Goal: Transaction & Acquisition: Purchase product/service

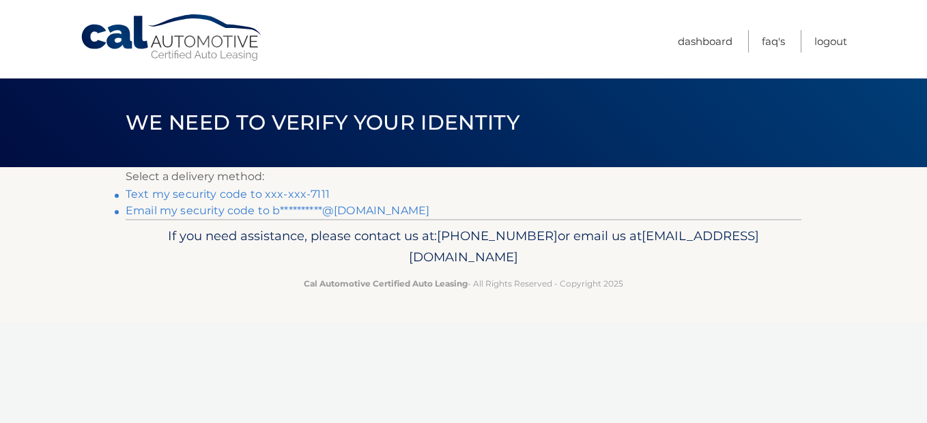
click at [313, 192] on link "Text my security code to xxx-xxx-7111" at bounding box center [228, 194] width 204 height 13
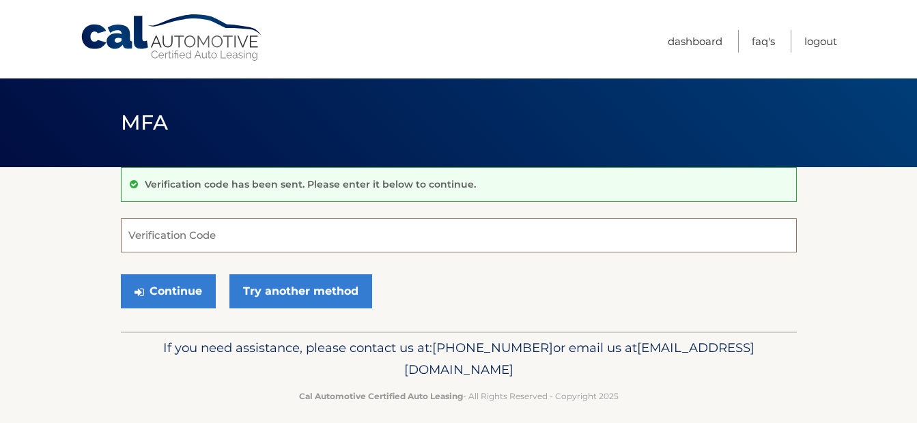
click at [225, 236] on input "Verification Code" at bounding box center [459, 235] width 676 height 34
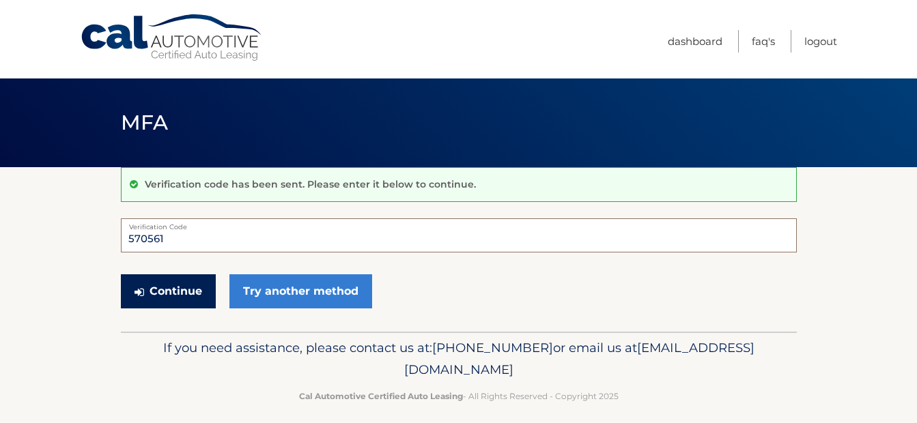
type input "570561"
click at [165, 304] on button "Continue" at bounding box center [168, 291] width 95 height 34
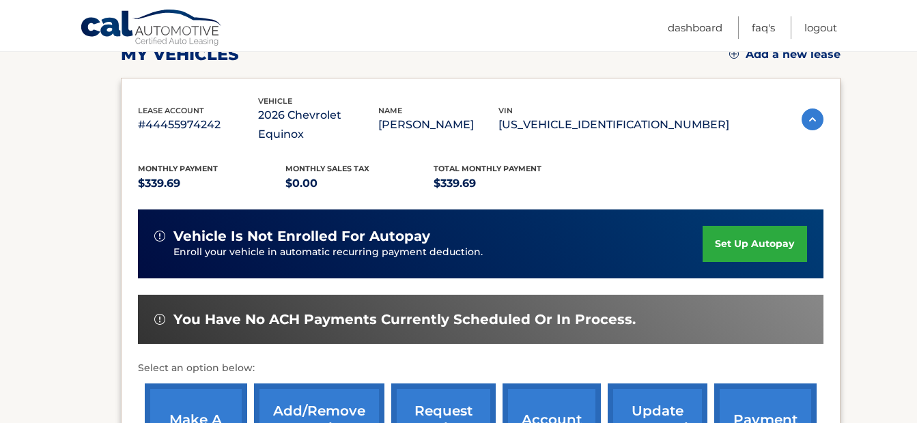
scroll to position [273, 0]
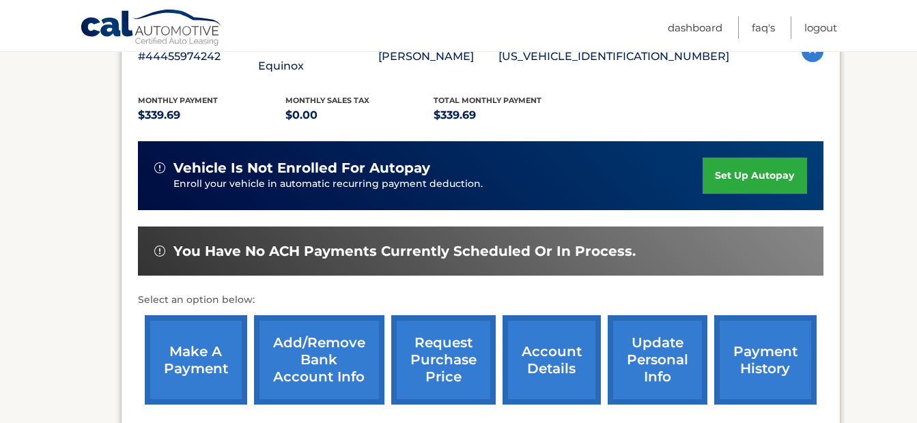
click at [207, 323] on link "make a payment" at bounding box center [196, 359] width 102 height 89
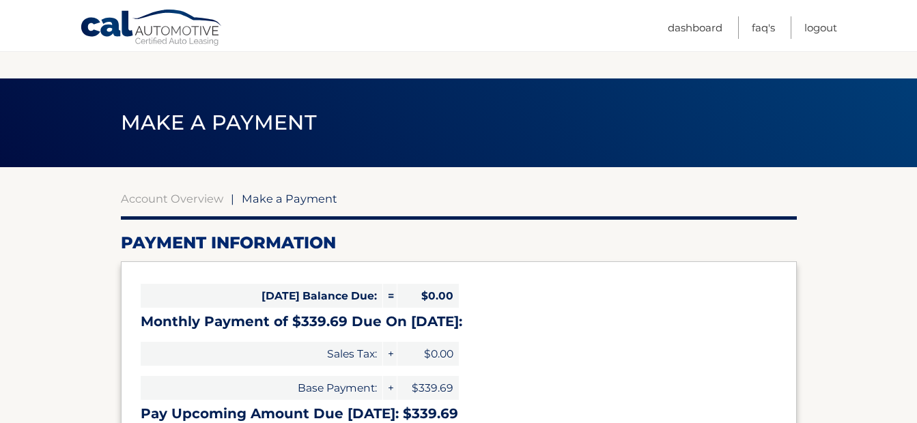
select select "NmFmNWQ2YzMtODFlMC00MDkzLWJlNzItNmZmNWIyNDRmZjcy"
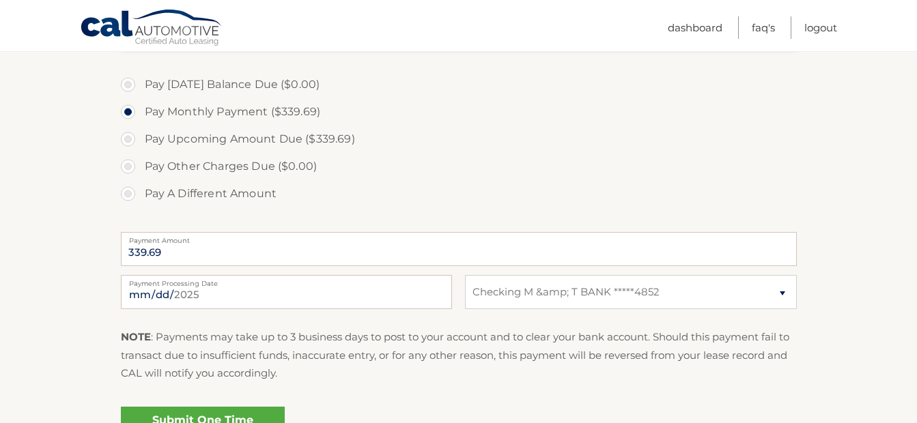
scroll to position [409, 0]
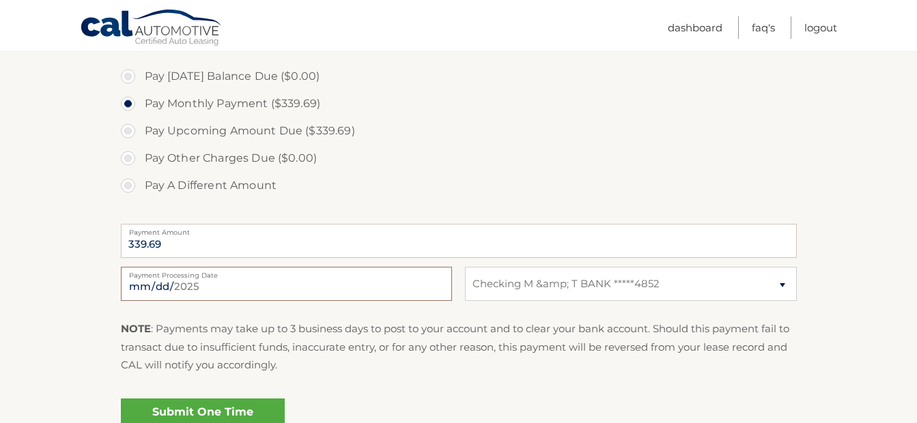
click at [188, 288] on input "2025-08-23" at bounding box center [286, 284] width 331 height 34
click at [465, 66] on label "Pay Today's Balance Due ($0.00)" at bounding box center [459, 76] width 676 height 27
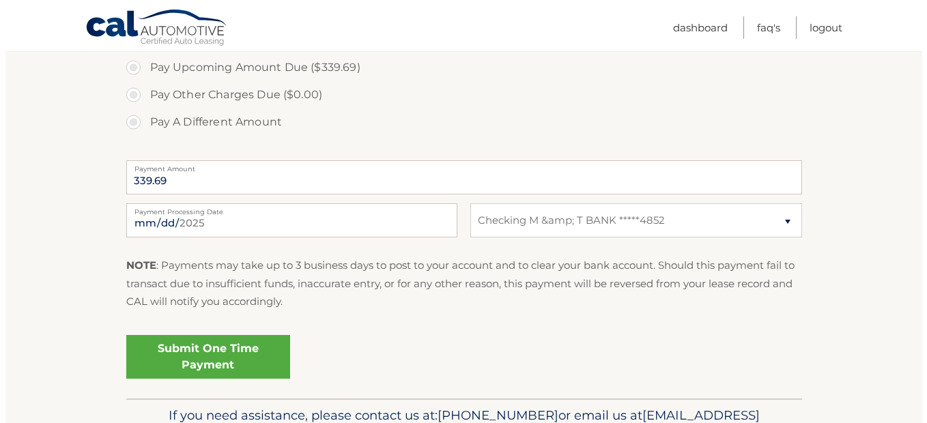
scroll to position [478, 0]
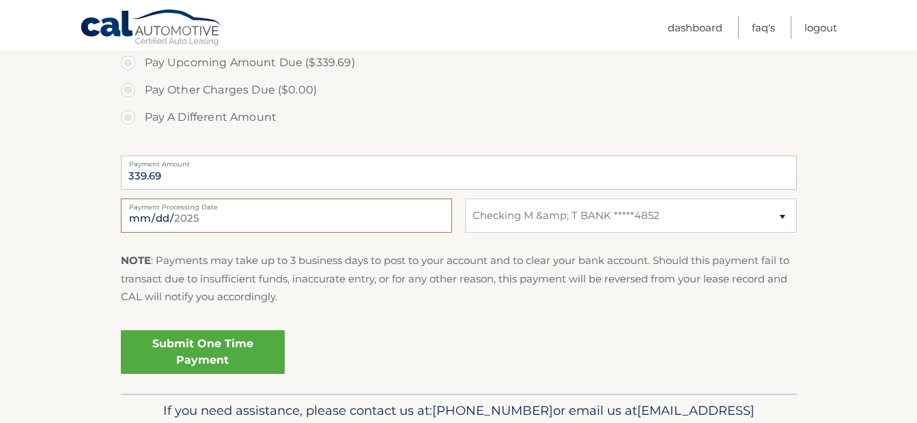
click at [154, 220] on input "2025-09-23" at bounding box center [286, 216] width 331 height 34
type input "2025-09-19"
click at [261, 349] on link "Submit One Time Payment" at bounding box center [203, 352] width 164 height 44
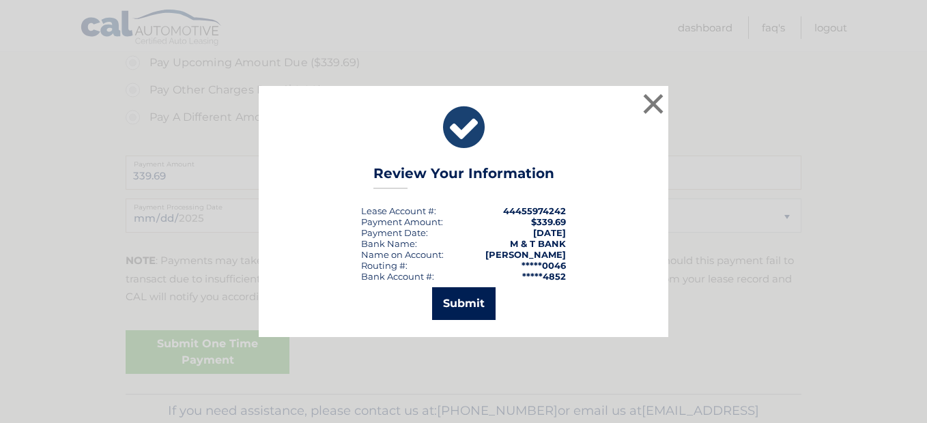
click at [455, 313] on button "Submit" at bounding box center [463, 303] width 63 height 33
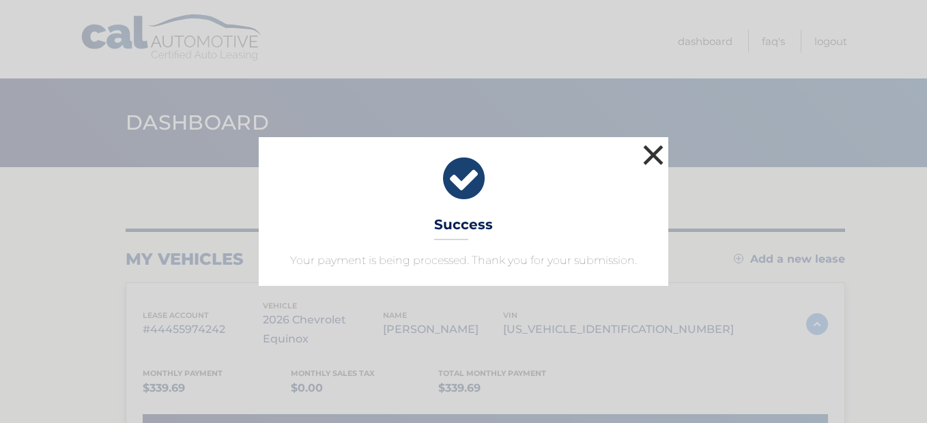
click at [648, 145] on button "×" at bounding box center [652, 154] width 27 height 27
